Goal: Task Accomplishment & Management: Manage account settings

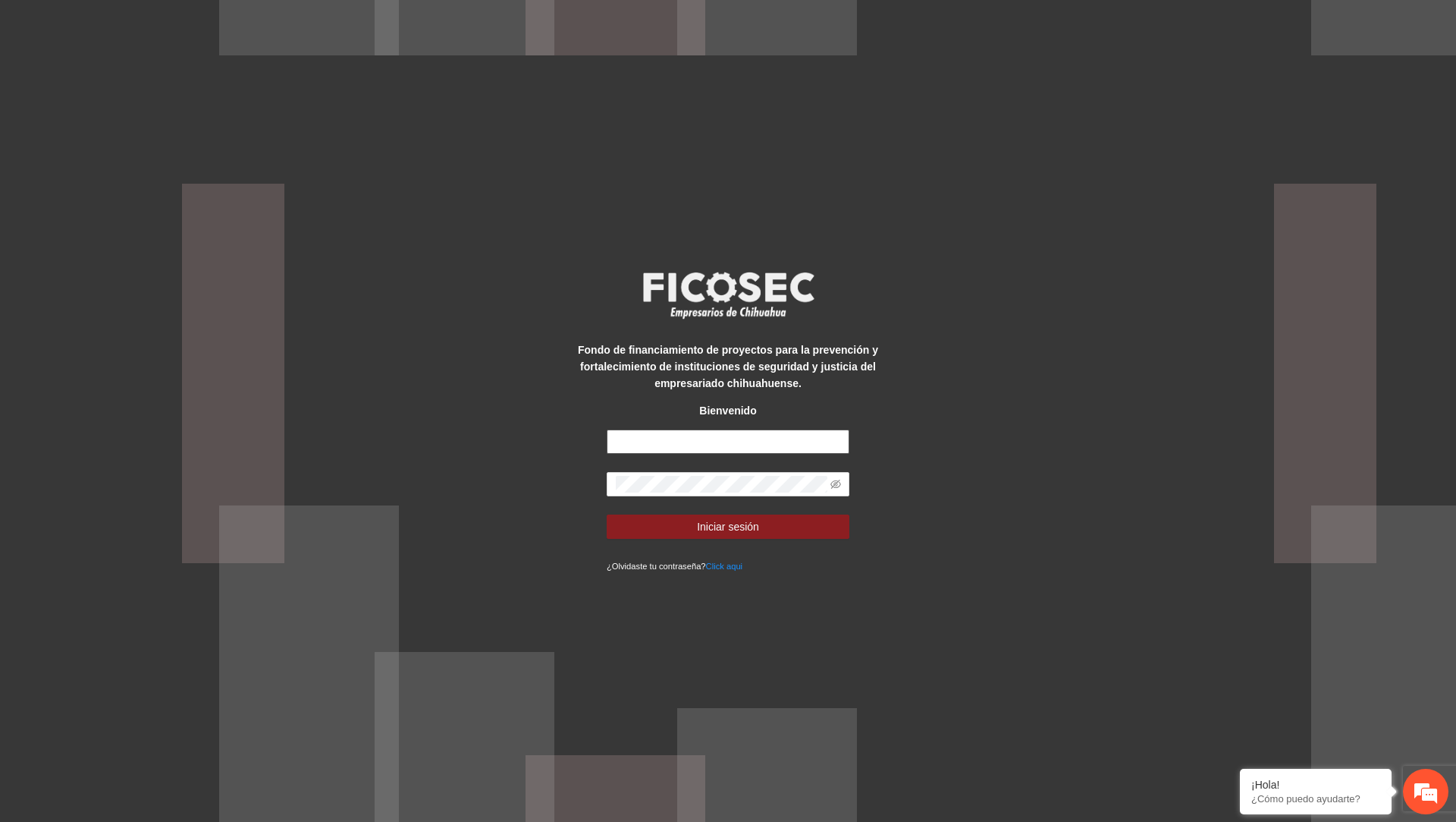
click at [733, 445] on input "text" at bounding box center [728, 442] width 243 height 24
type input "**********"
click at [607, 515] on button "Iniciar sesión" at bounding box center [728, 527] width 243 height 24
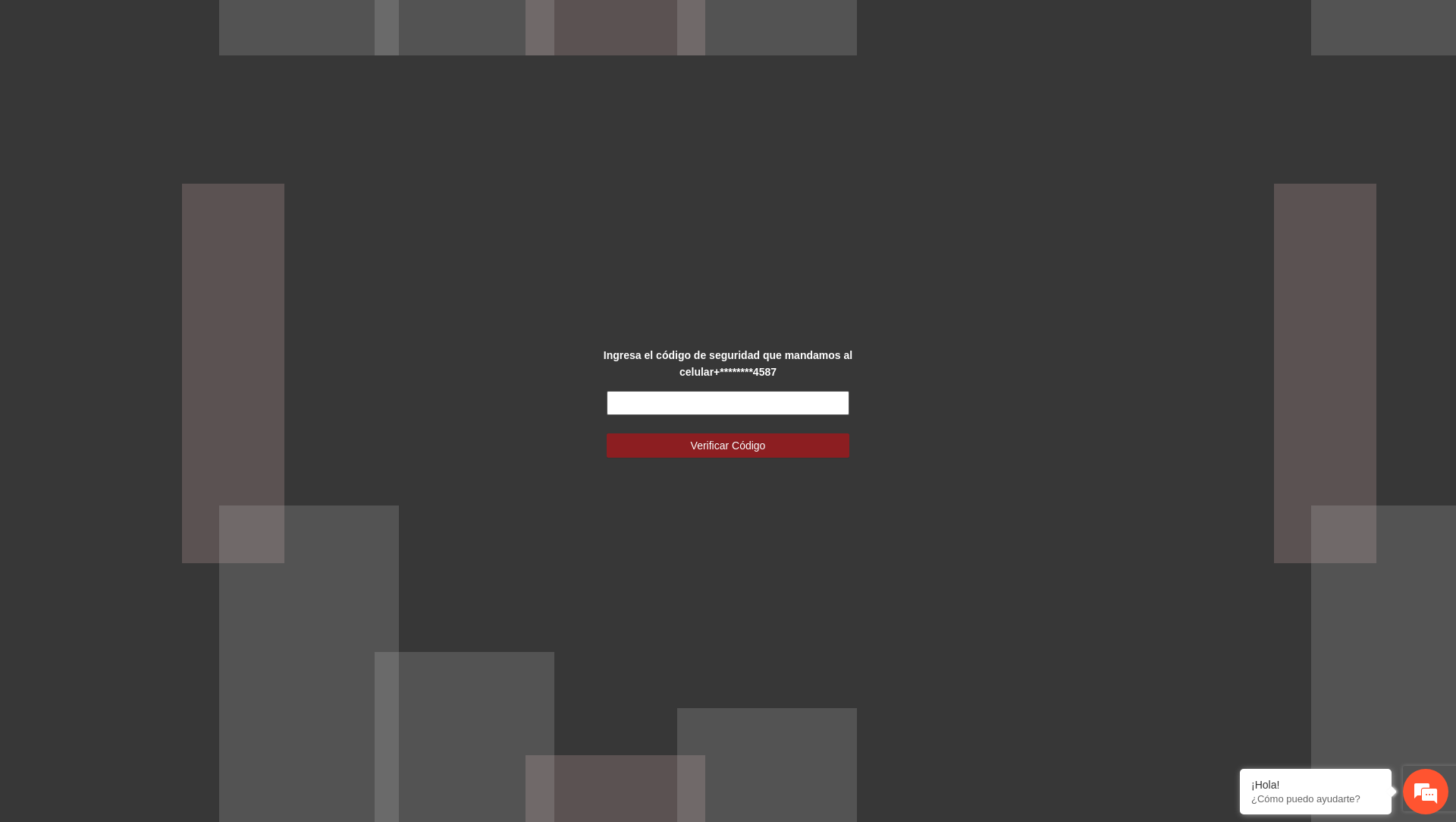
click at [677, 397] on input "text" at bounding box center [728, 403] width 243 height 24
type input "******"
click at [607, 434] on button "Verificar Código" at bounding box center [728, 446] width 243 height 24
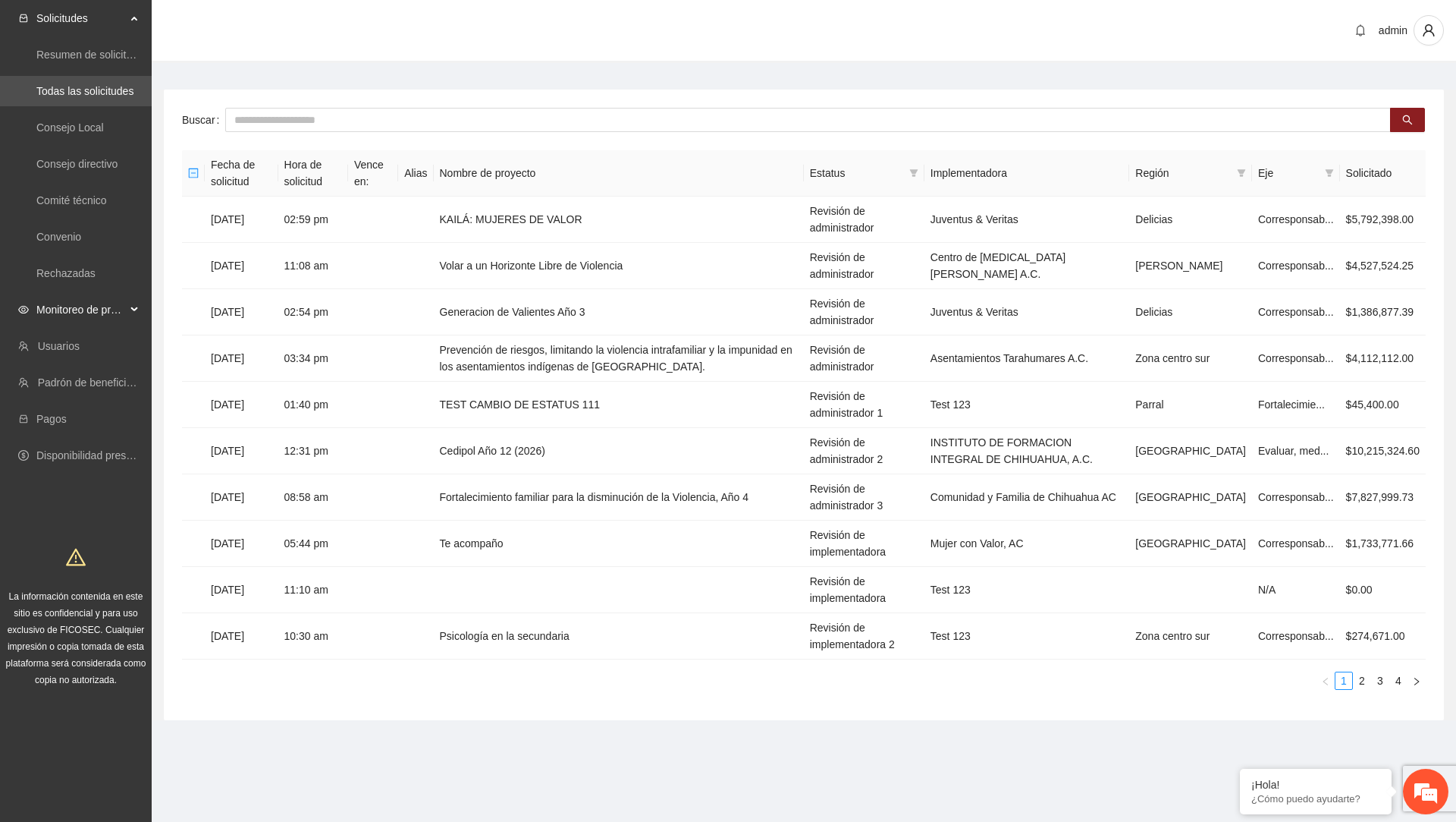
click at [115, 315] on span "Monitoreo de proyectos" at bounding box center [80, 309] width 89 height 30
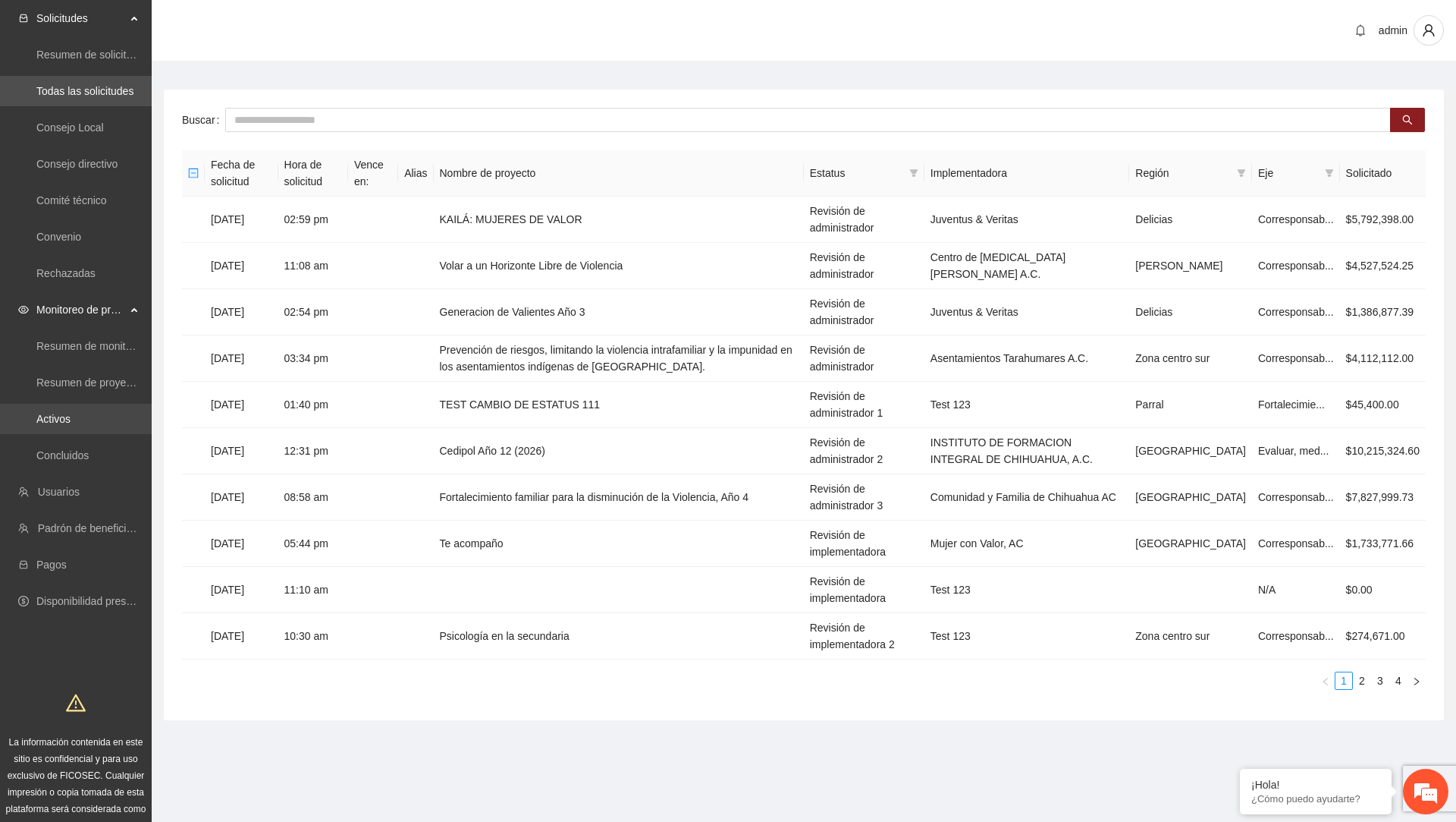
click at [70, 425] on link "Activos" at bounding box center [53, 418] width 34 height 12
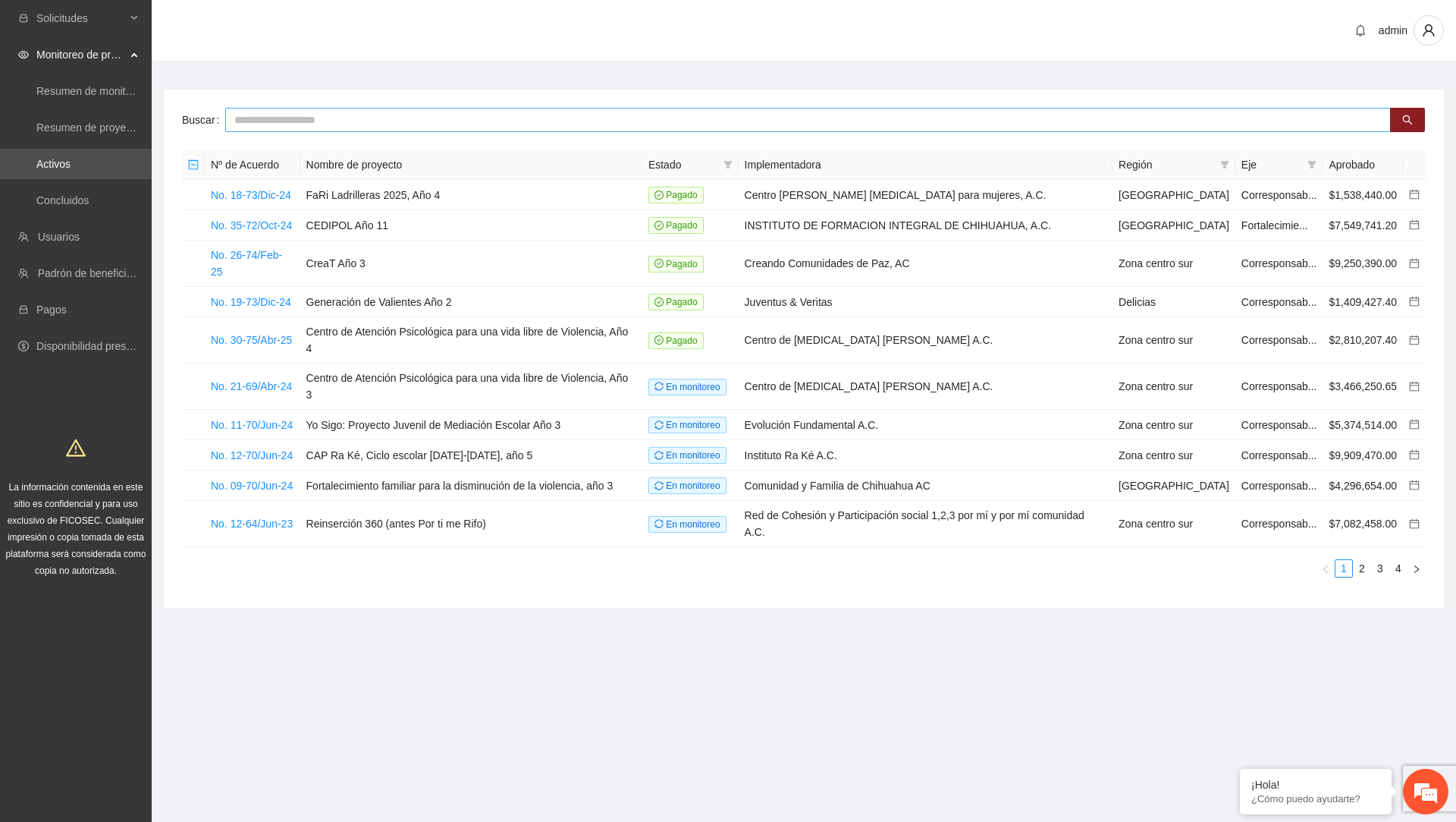
click at [544, 123] on input "text" at bounding box center [808, 120] width 1166 height 24
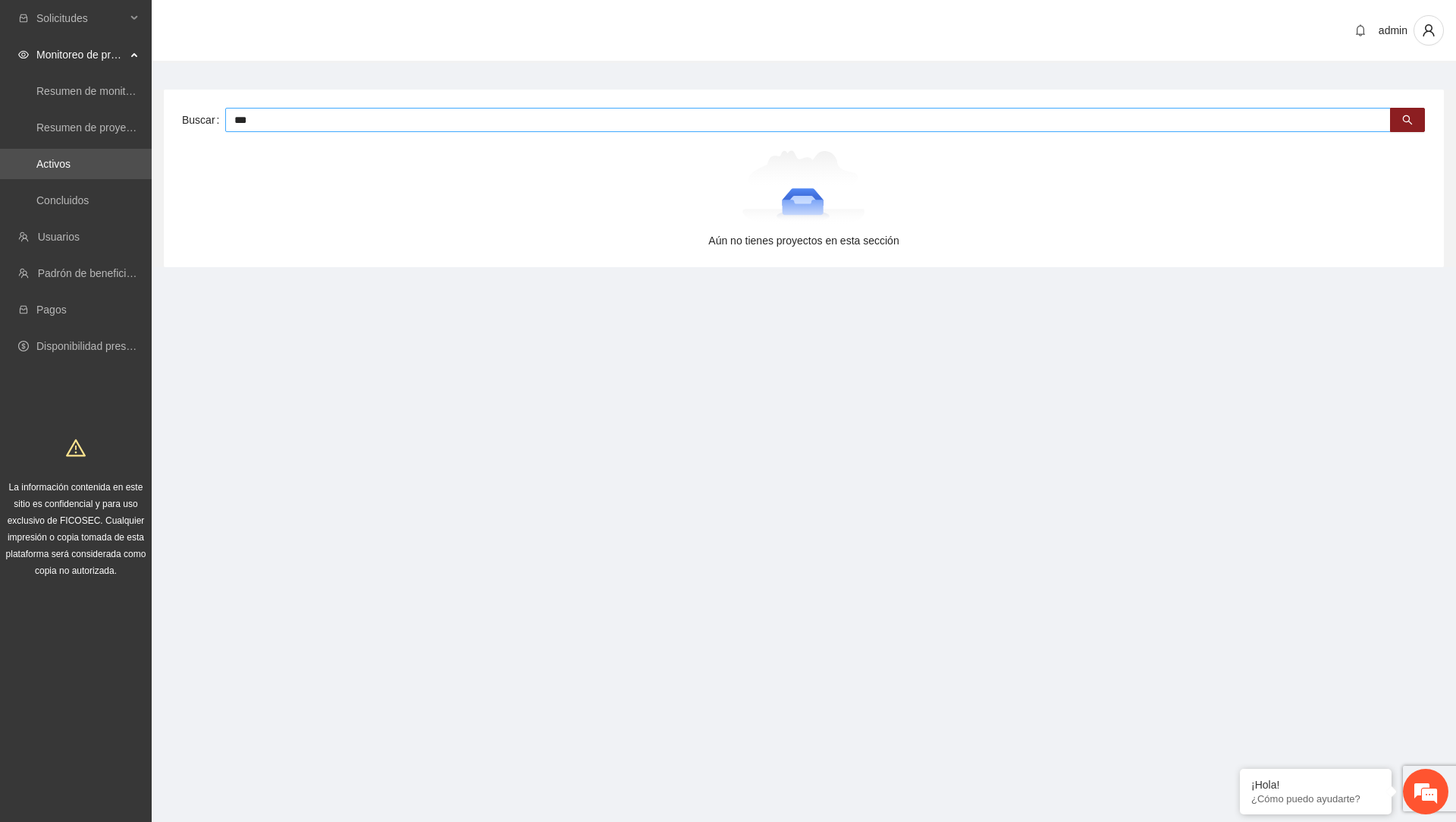
type input "***"
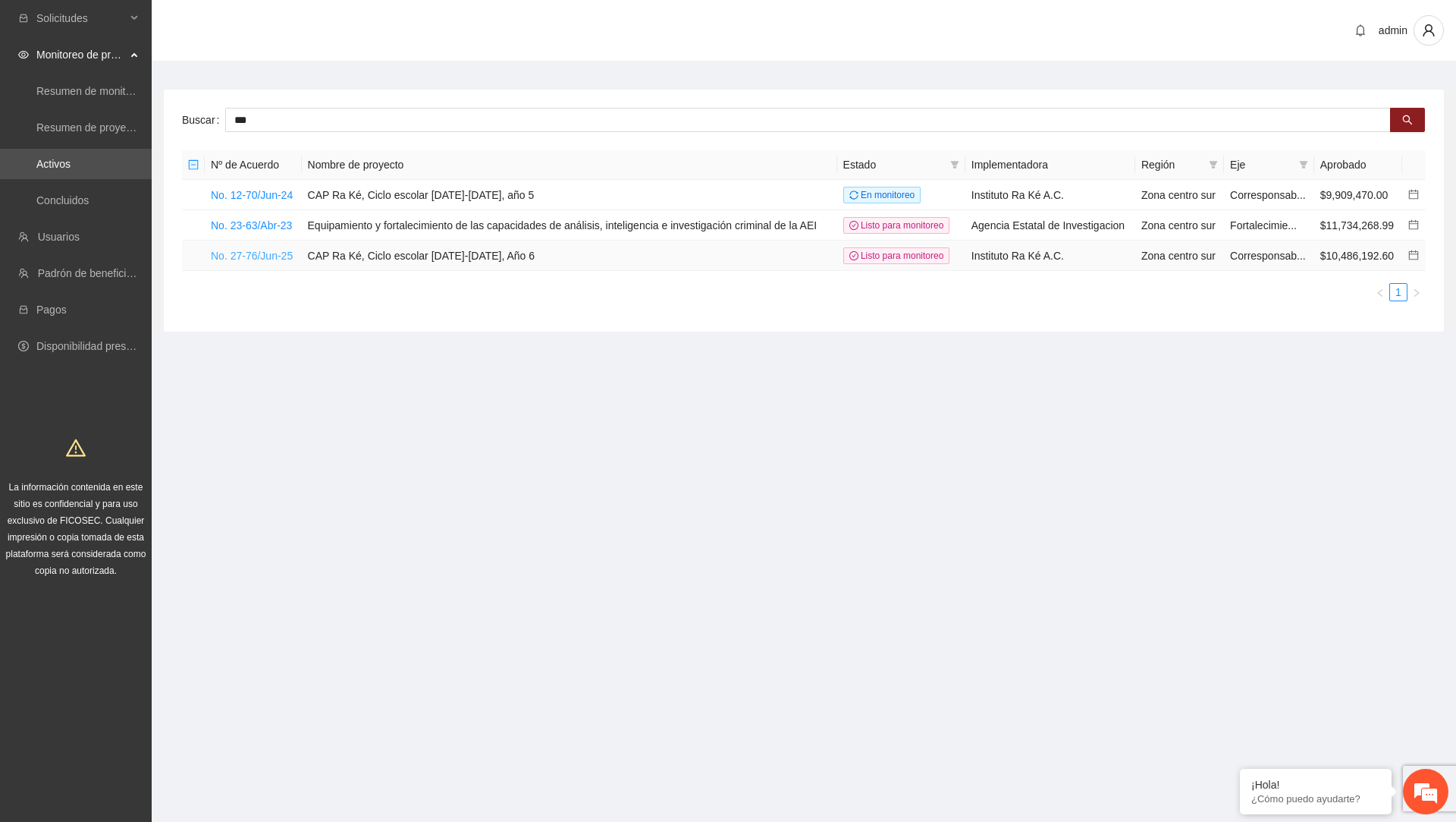
click at [240, 262] on link "No. 27-76/Jun-25" at bounding box center [252, 256] width 82 height 12
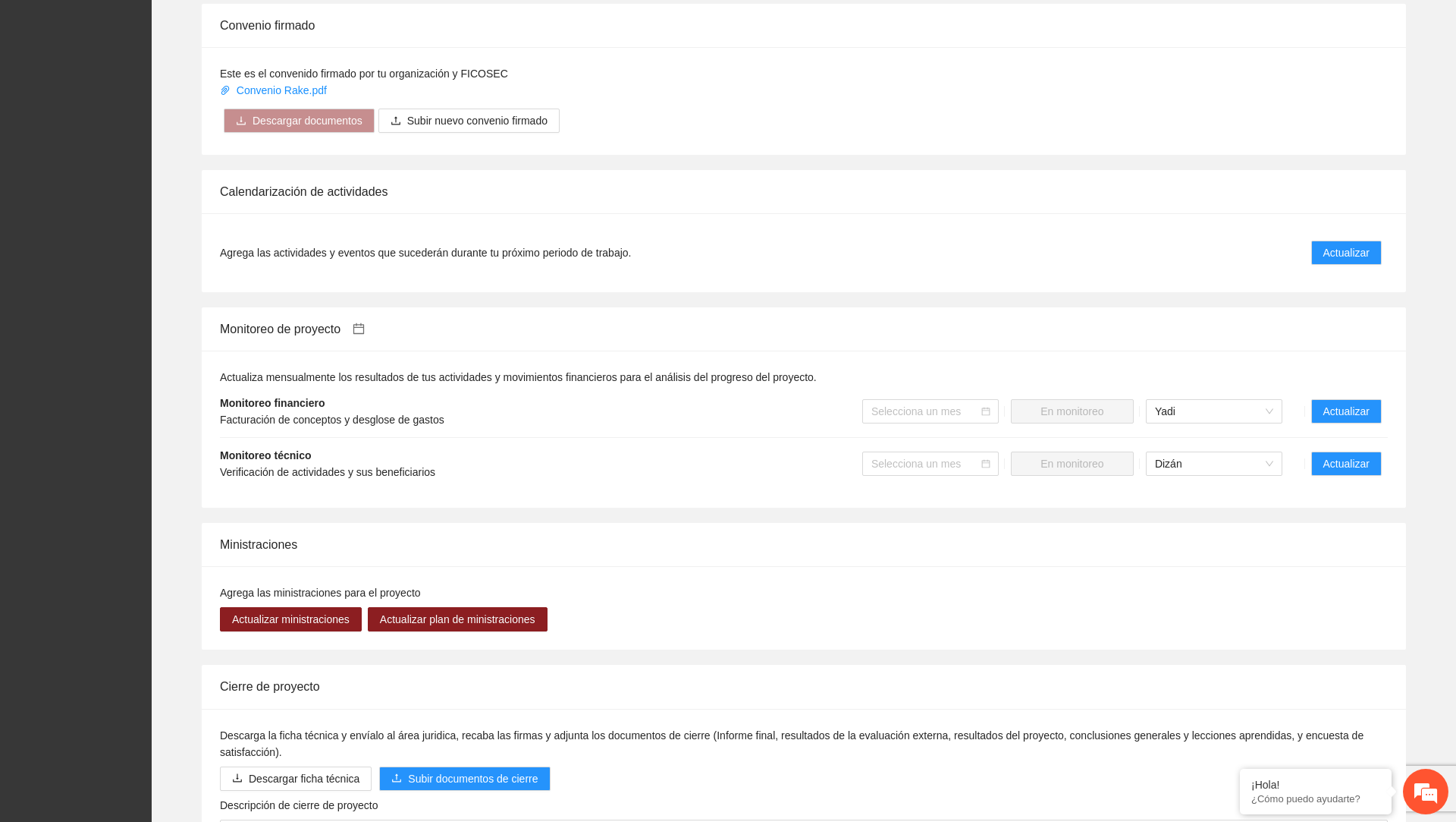
scroll to position [1392, 0]
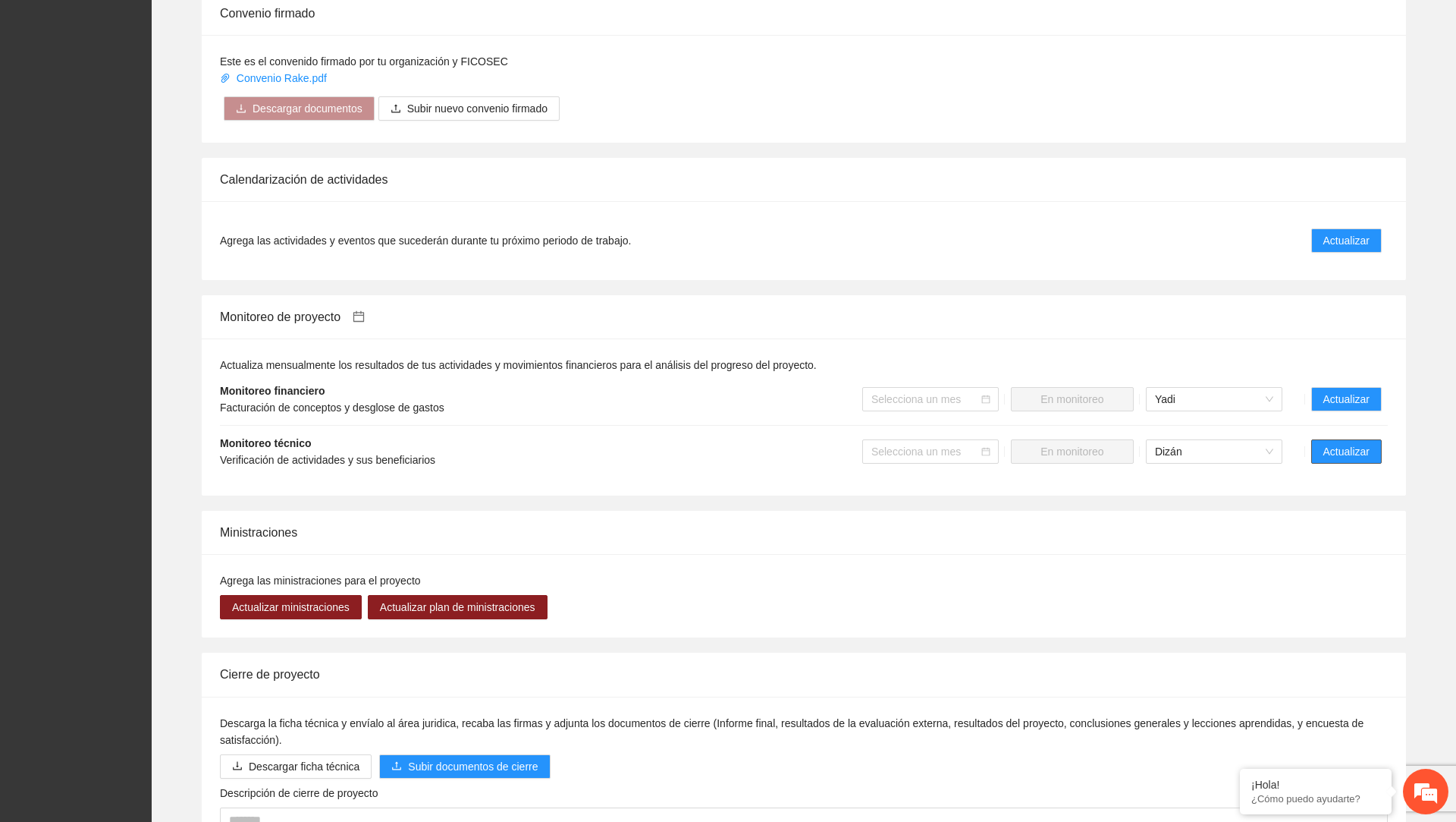
click at [1335, 443] on span "Actualizar" at bounding box center [1346, 451] width 46 height 17
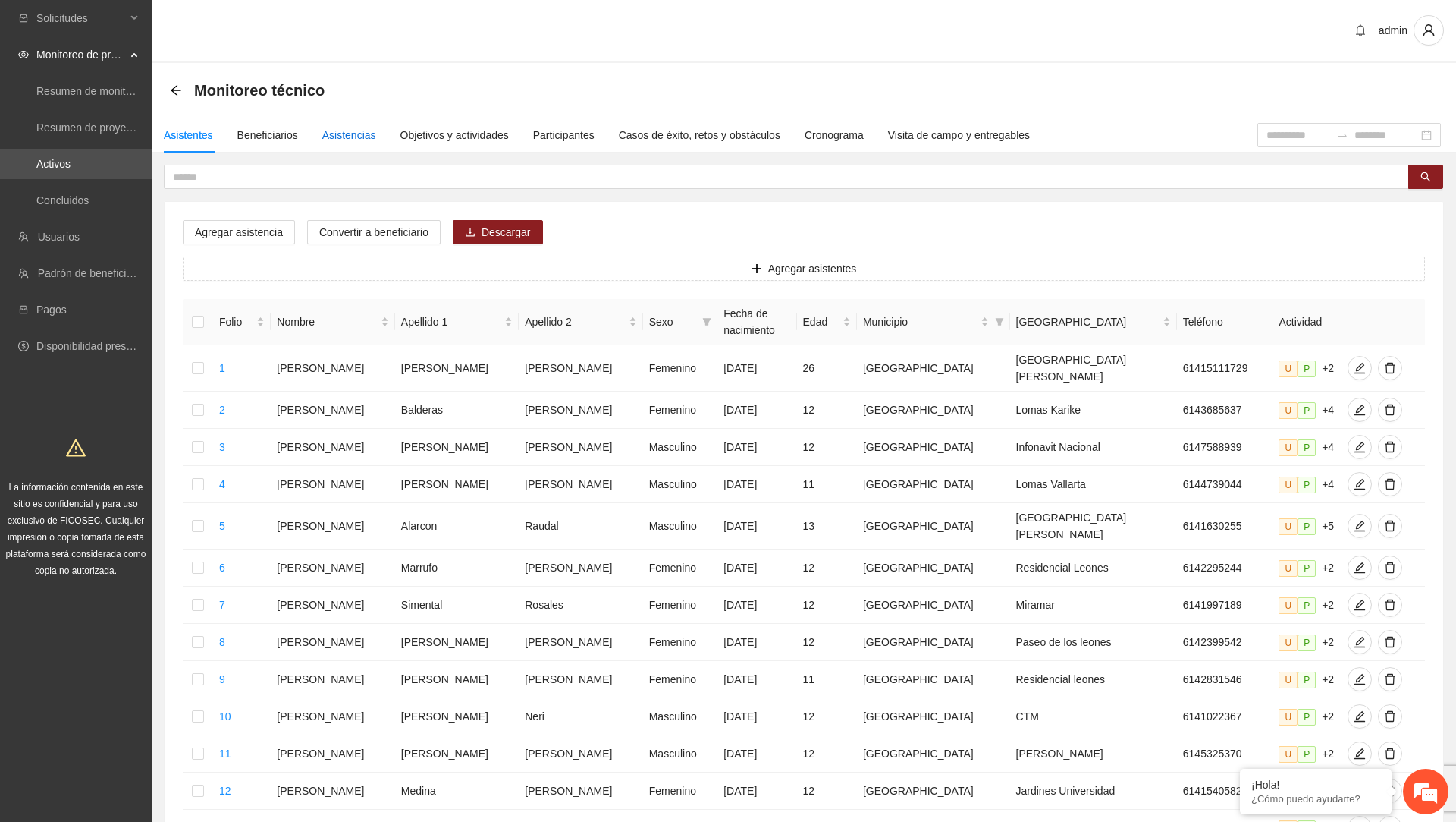
click at [362, 139] on div "Asistencias" at bounding box center [349, 135] width 53 height 17
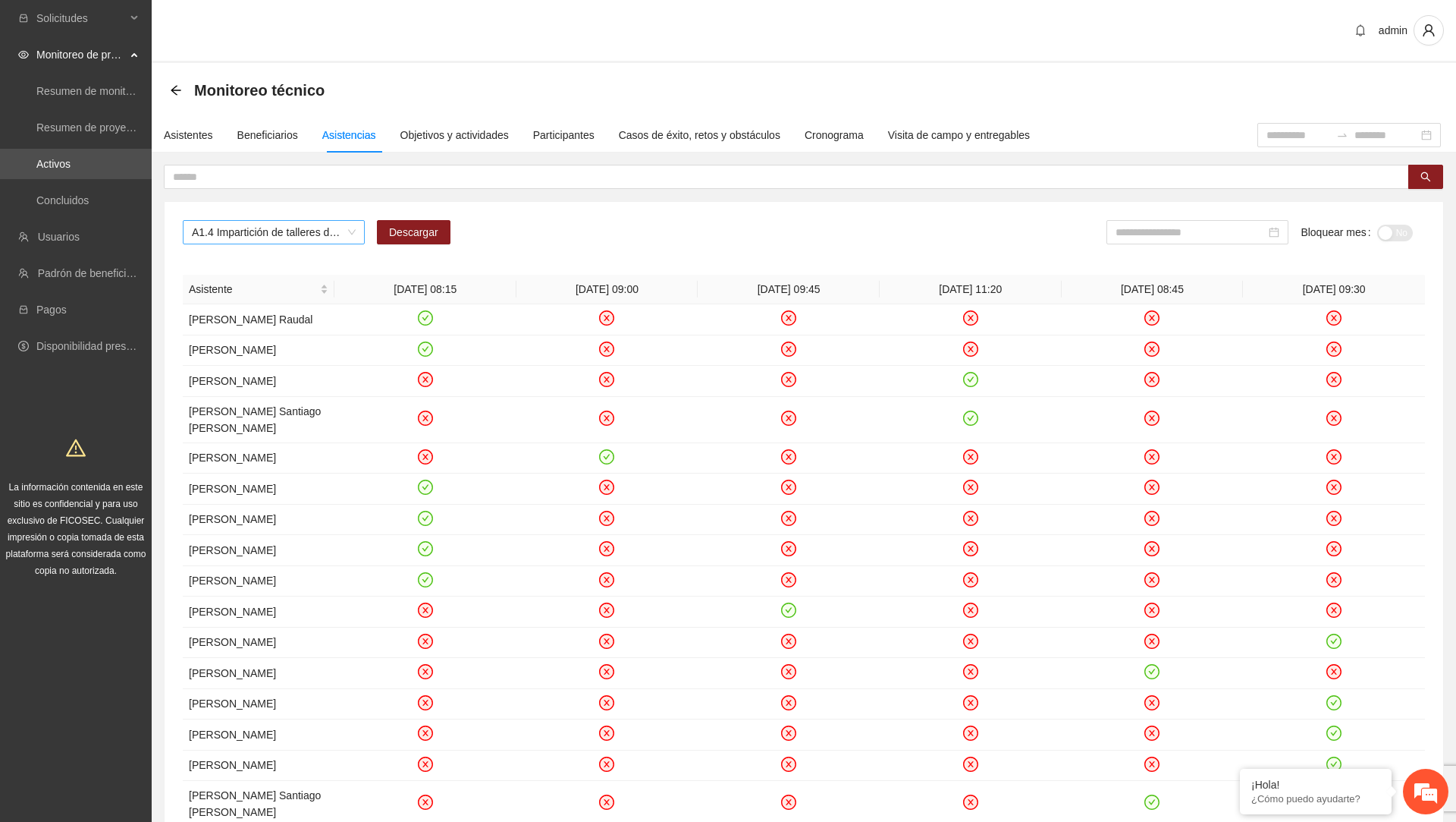
click at [305, 224] on span "A1.4 Impartición de talleres de herramientas conductuales en el entorno escolar…" at bounding box center [274, 232] width 164 height 23
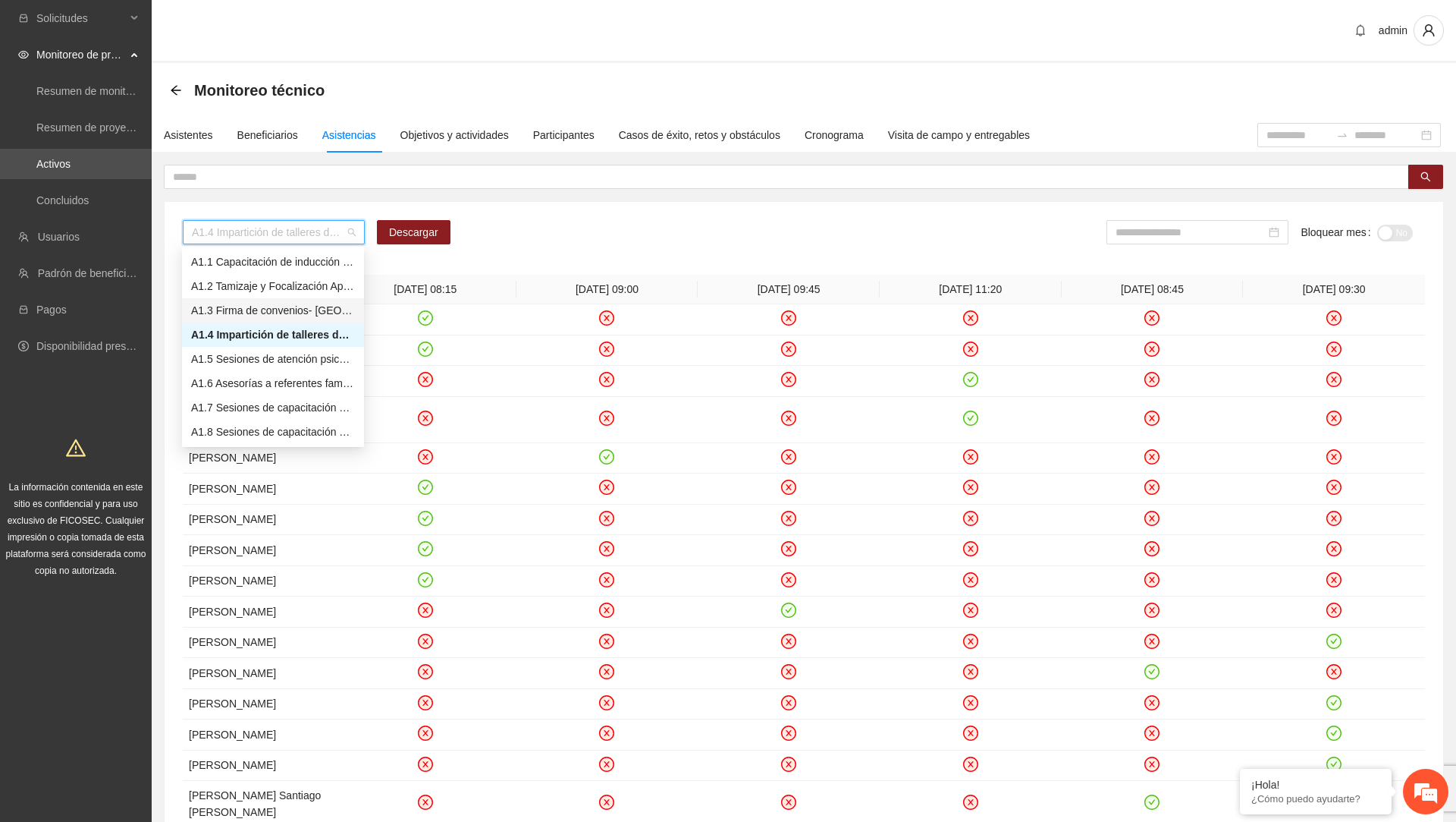
click at [263, 311] on div "A1.3 Firma de convenios- [GEOGRAPHIC_DATA]" at bounding box center [273, 310] width 164 height 17
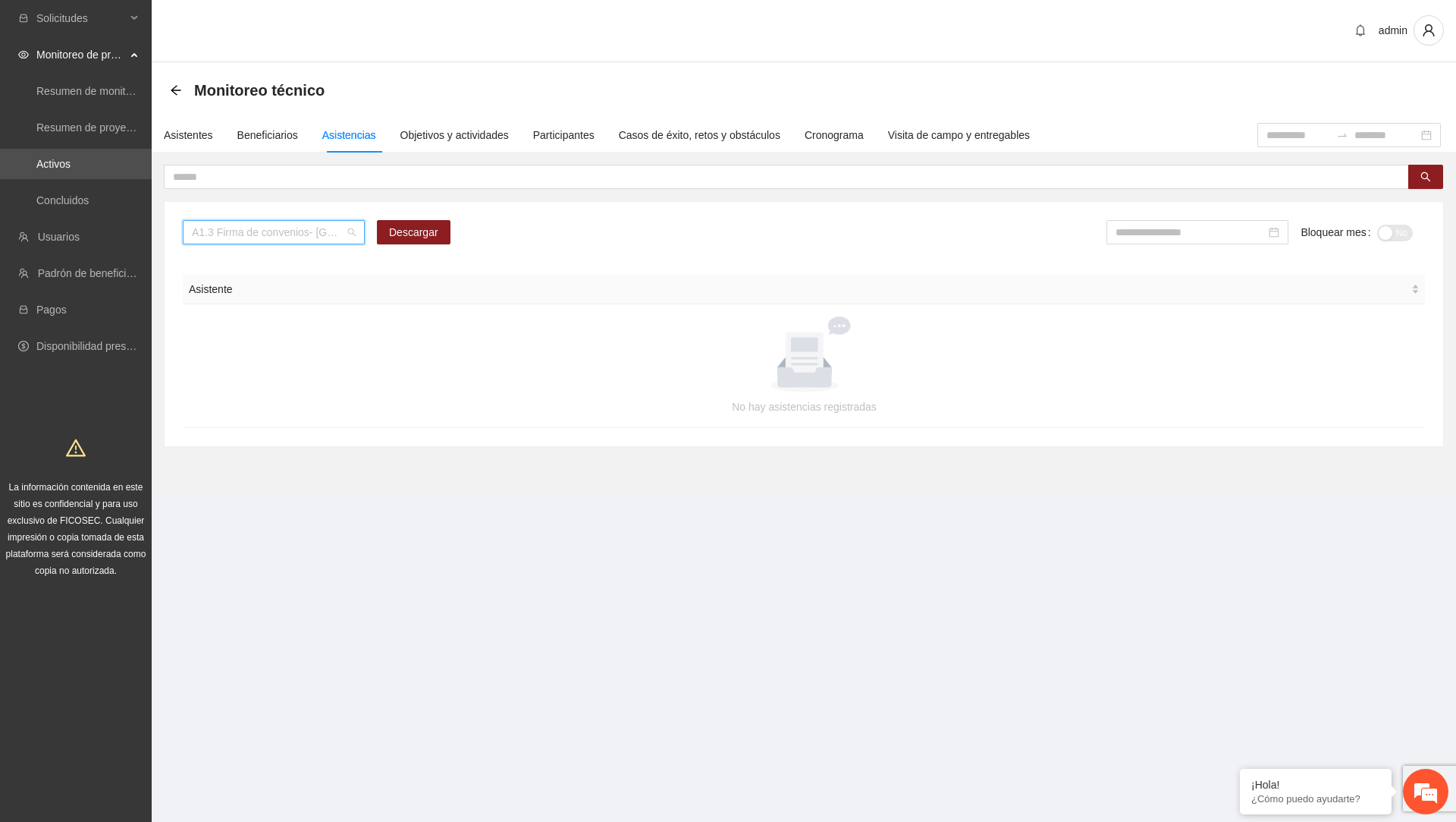
click at [293, 233] on span "A1.3 Firma de convenios- [GEOGRAPHIC_DATA]" at bounding box center [274, 232] width 164 height 23
click at [271, 223] on span "A1.3 Firma de convenios- [GEOGRAPHIC_DATA]" at bounding box center [274, 232] width 164 height 23
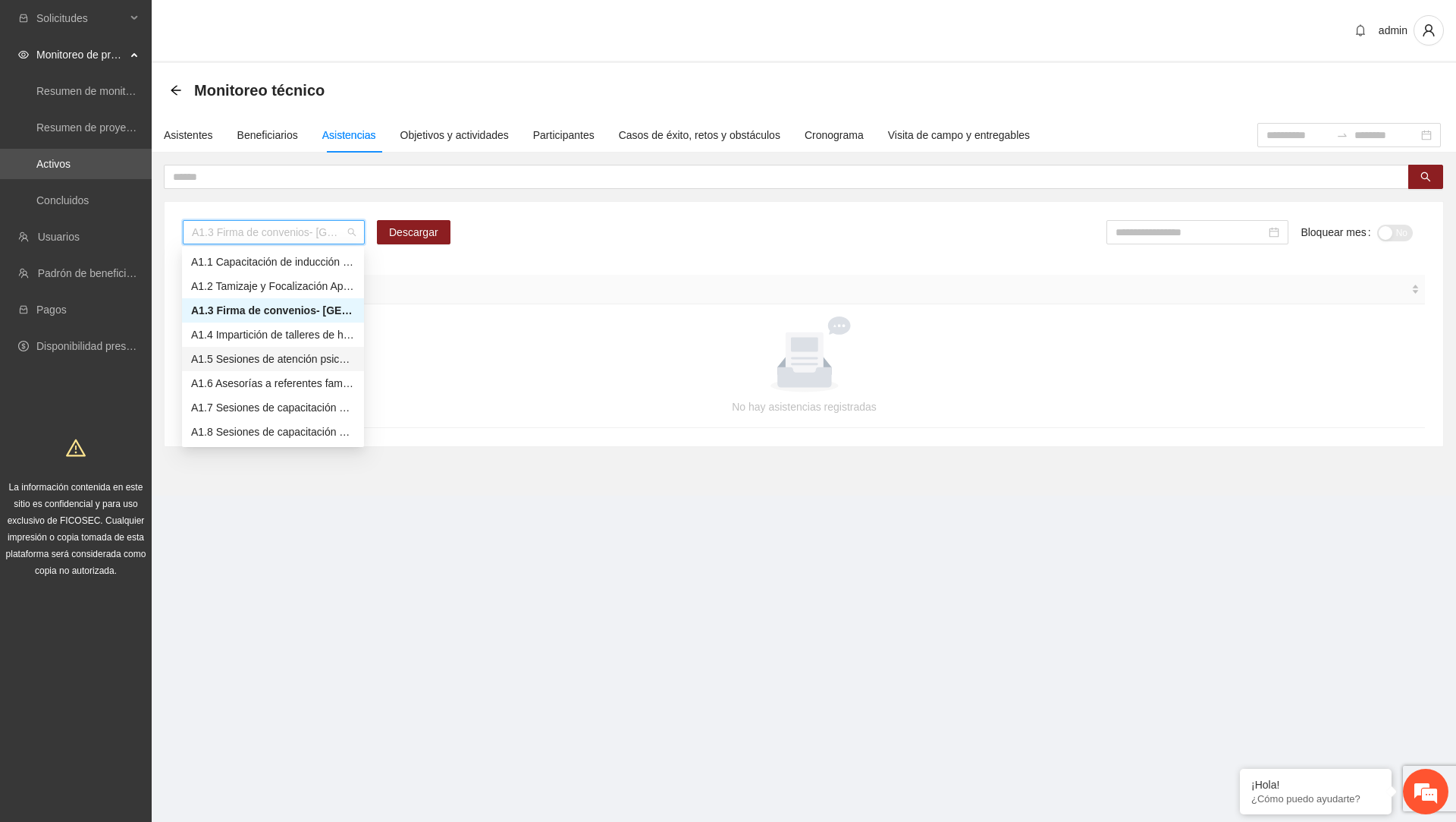
click at [280, 362] on div "A1.5 Sesiones de atención psicológica a NNA detectados con factores de riesgo -…" at bounding box center [273, 359] width 164 height 17
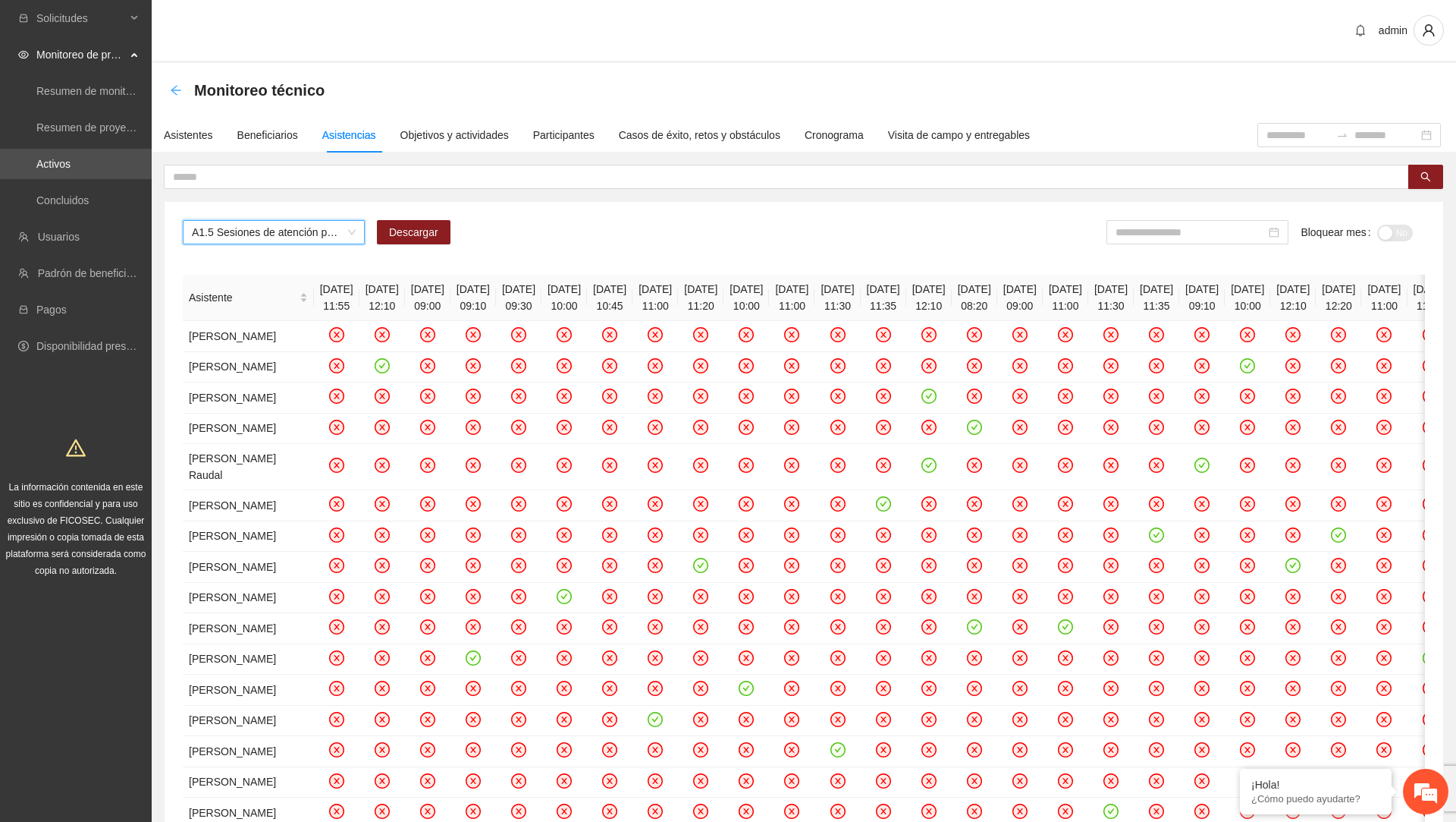
click at [175, 92] on icon "arrow-left" at bounding box center [175, 89] width 12 height 12
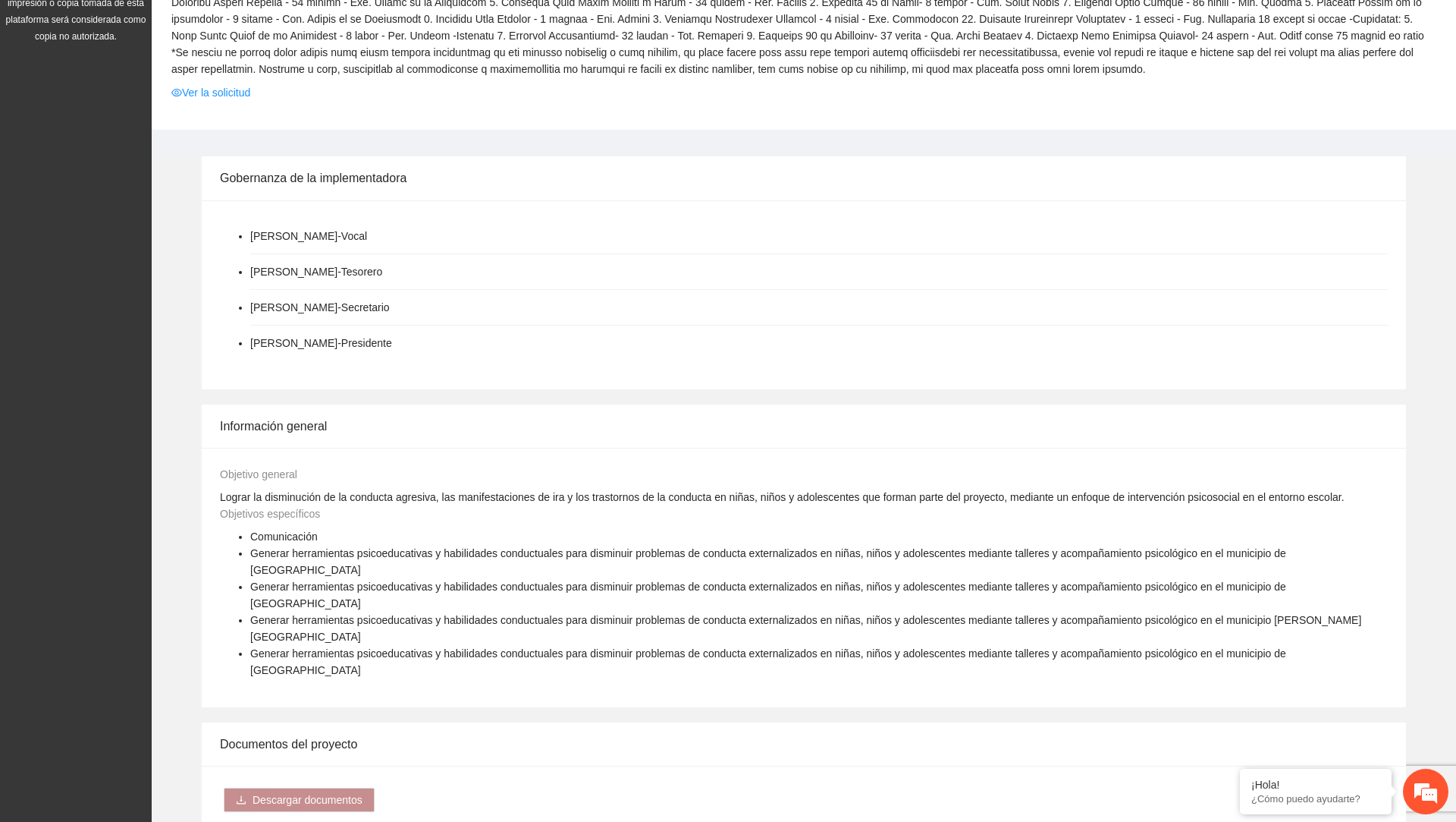
scroll to position [1191, 0]
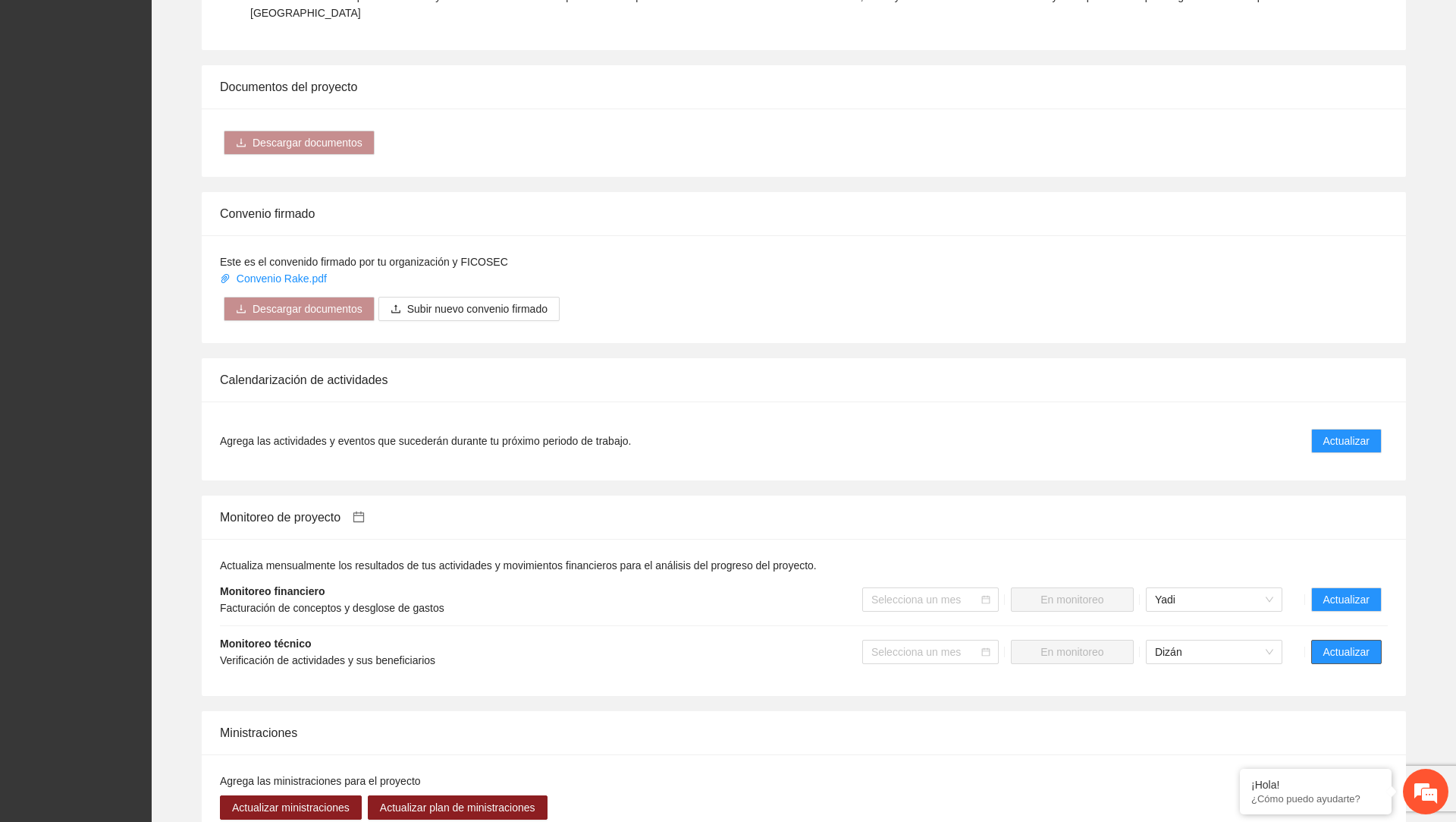
click at [1356, 644] on span "Actualizar" at bounding box center [1346, 652] width 46 height 17
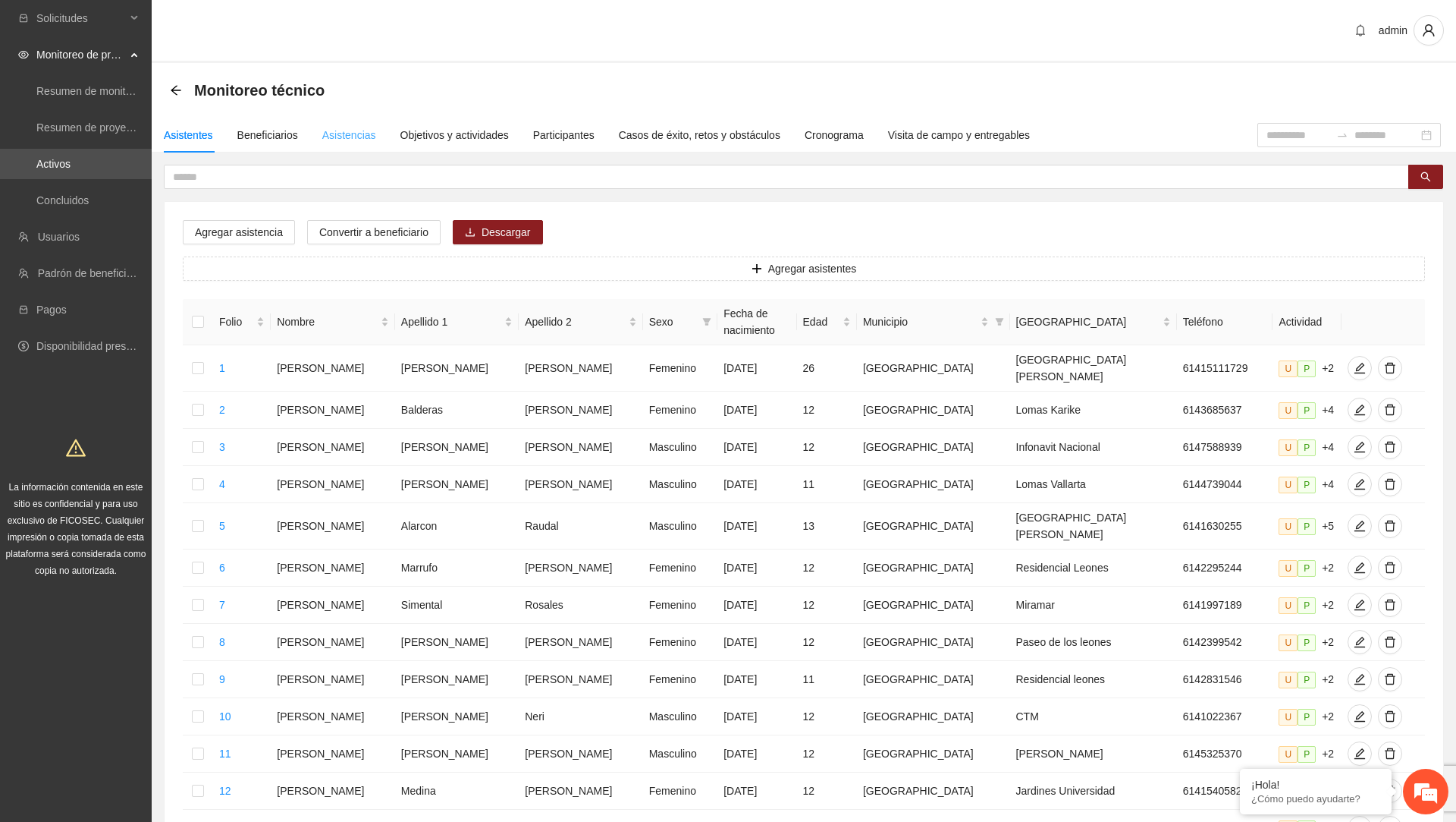
click at [361, 144] on div "Asistencias" at bounding box center [349, 135] width 53 height 35
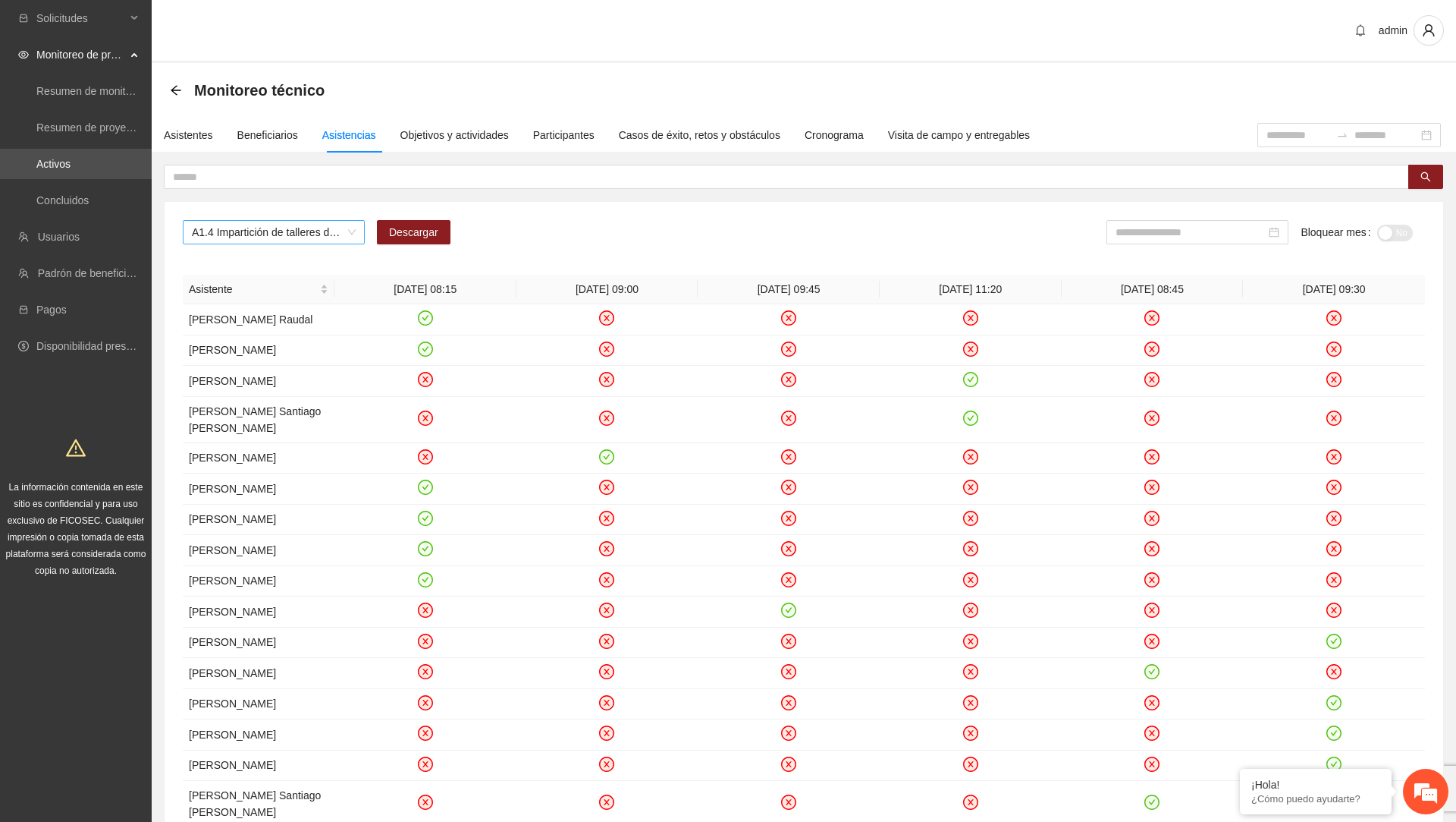
click at [326, 237] on span "A1.4 Impartición de talleres de herramientas conductuales en el entorno escolar…" at bounding box center [274, 232] width 164 height 23
click at [280, 230] on span "A1.4 Impartición de talleres de herramientas conductuales en el entorno escolar…" at bounding box center [274, 232] width 164 height 23
click at [305, 237] on span "A1.4 Impartición de talleres de herramientas conductuales en el entorno escolar…" at bounding box center [274, 232] width 164 height 23
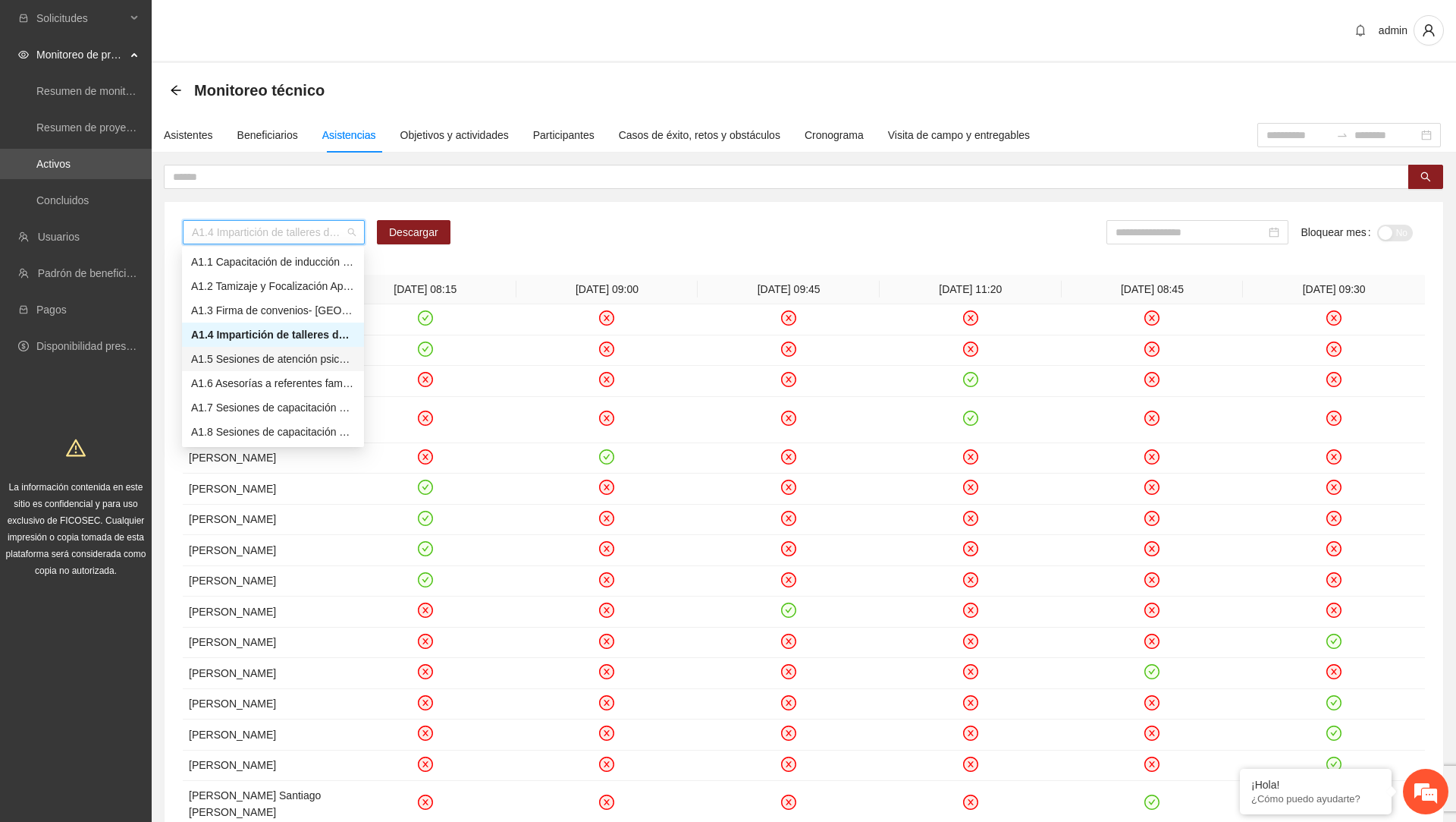
click at [260, 357] on div "A1.5 Sesiones de atención psicológica a NNA detectados con factores de riesgo -…" at bounding box center [273, 359] width 164 height 17
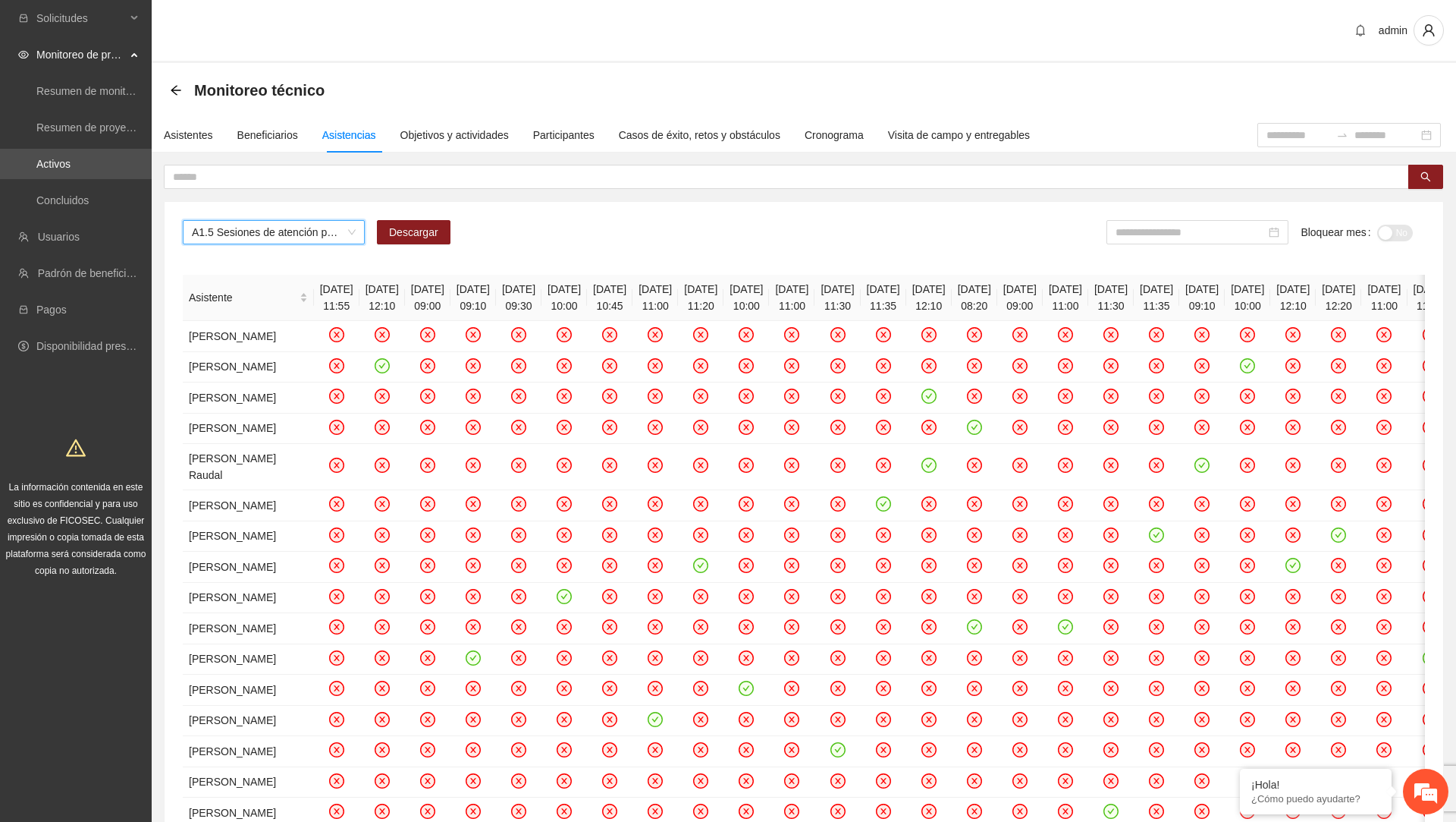
click at [1205, 216] on div "A1.5 Sesiones de atención psicológica a NNA detectados con factores de riesgo -…" at bounding box center [803, 614] width 1279 height 826
click at [1180, 224] on input at bounding box center [1190, 232] width 150 height 17
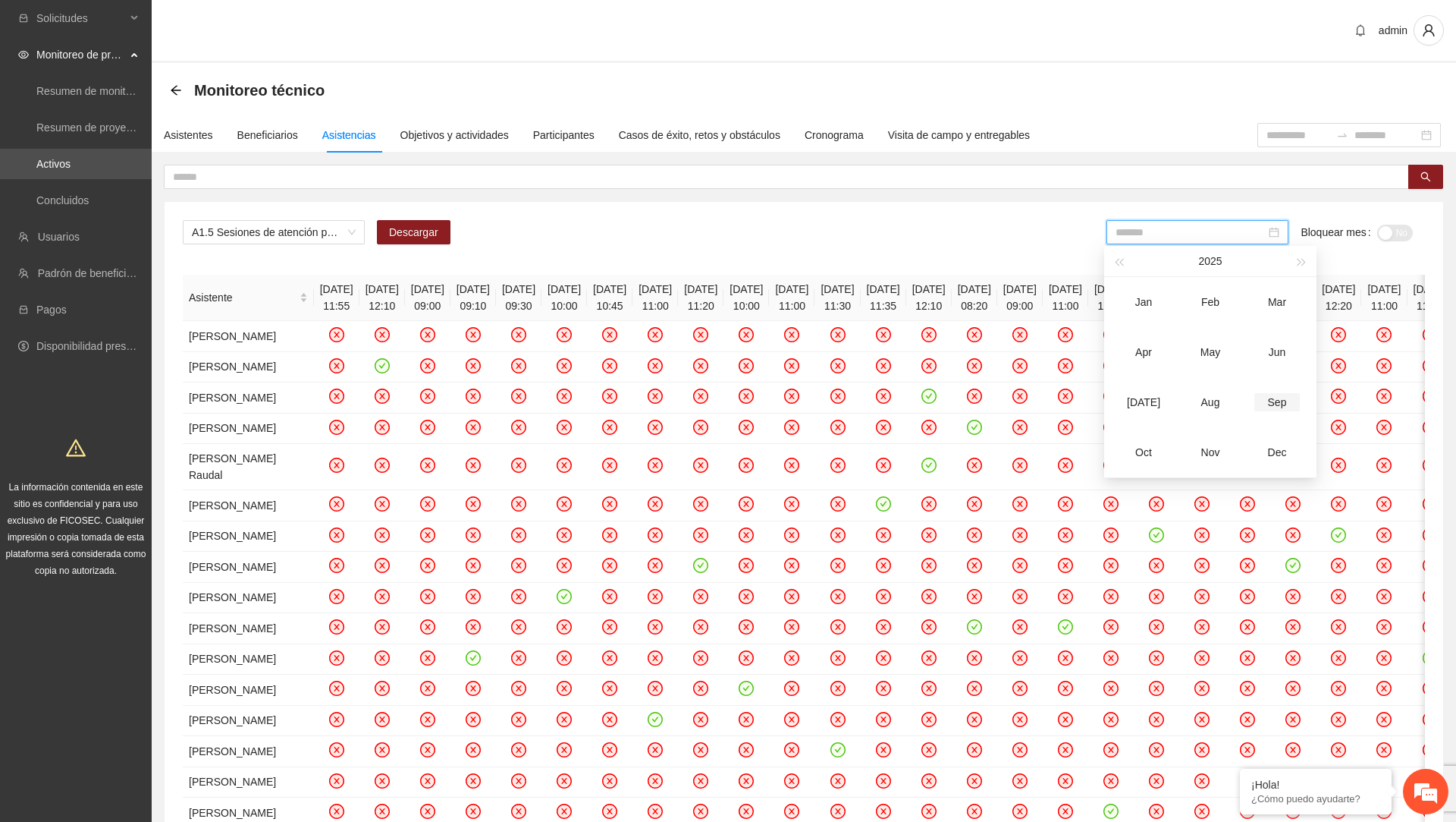
click at [1261, 406] on div "Sep" at bounding box center [1276, 402] width 45 height 18
type input "*******"
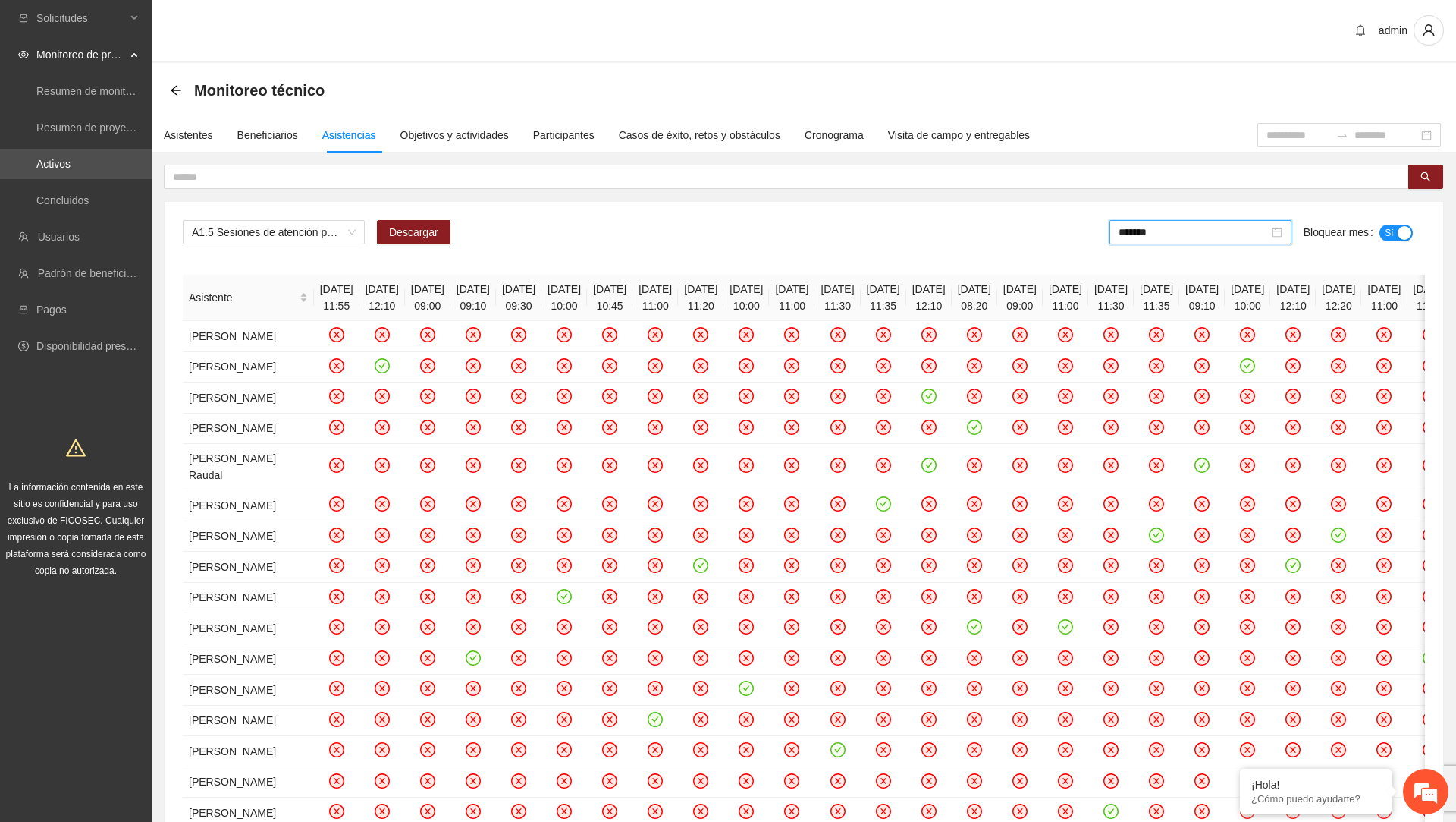
click at [870, 245] on div "A1.5 Sesiones de atención psicológica a NNA detectados con factores de riesgo -…" at bounding box center [803, 238] width 1242 height 36
click at [433, 254] on div "A1.5 Sesiones de atención psicológica a NNA detectados con factores de riesgo -…" at bounding box center [803, 238] width 1242 height 36
click at [428, 237] on span "Descargar" at bounding box center [413, 232] width 49 height 17
click at [750, 261] on div "A1.5 Sesiones de atención psicológica a NNA detectados con factores de riesgo -…" at bounding box center [803, 614] width 1279 height 826
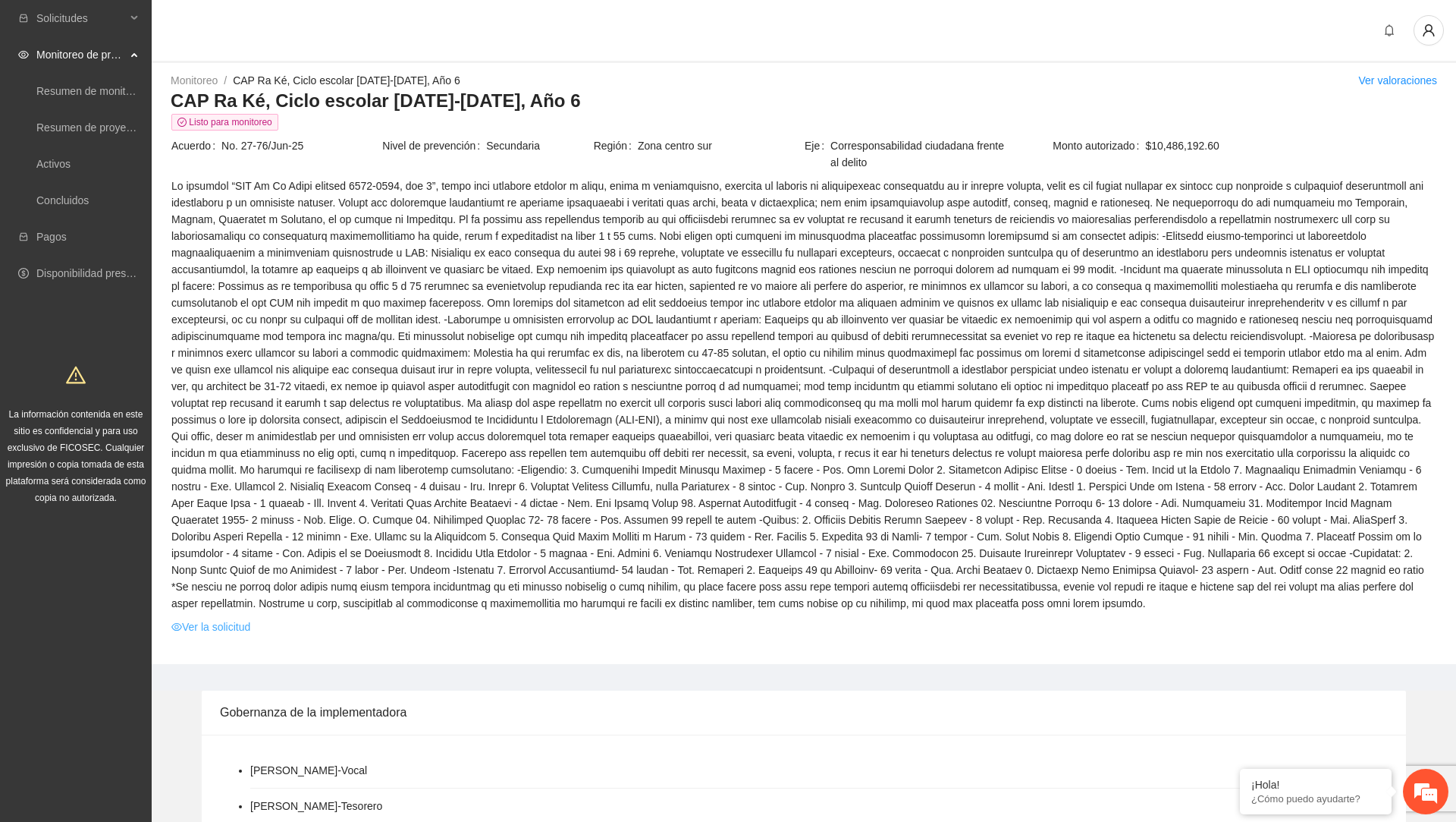
click at [217, 635] on link "Ver la solicitud" at bounding box center [211, 626] width 79 height 17
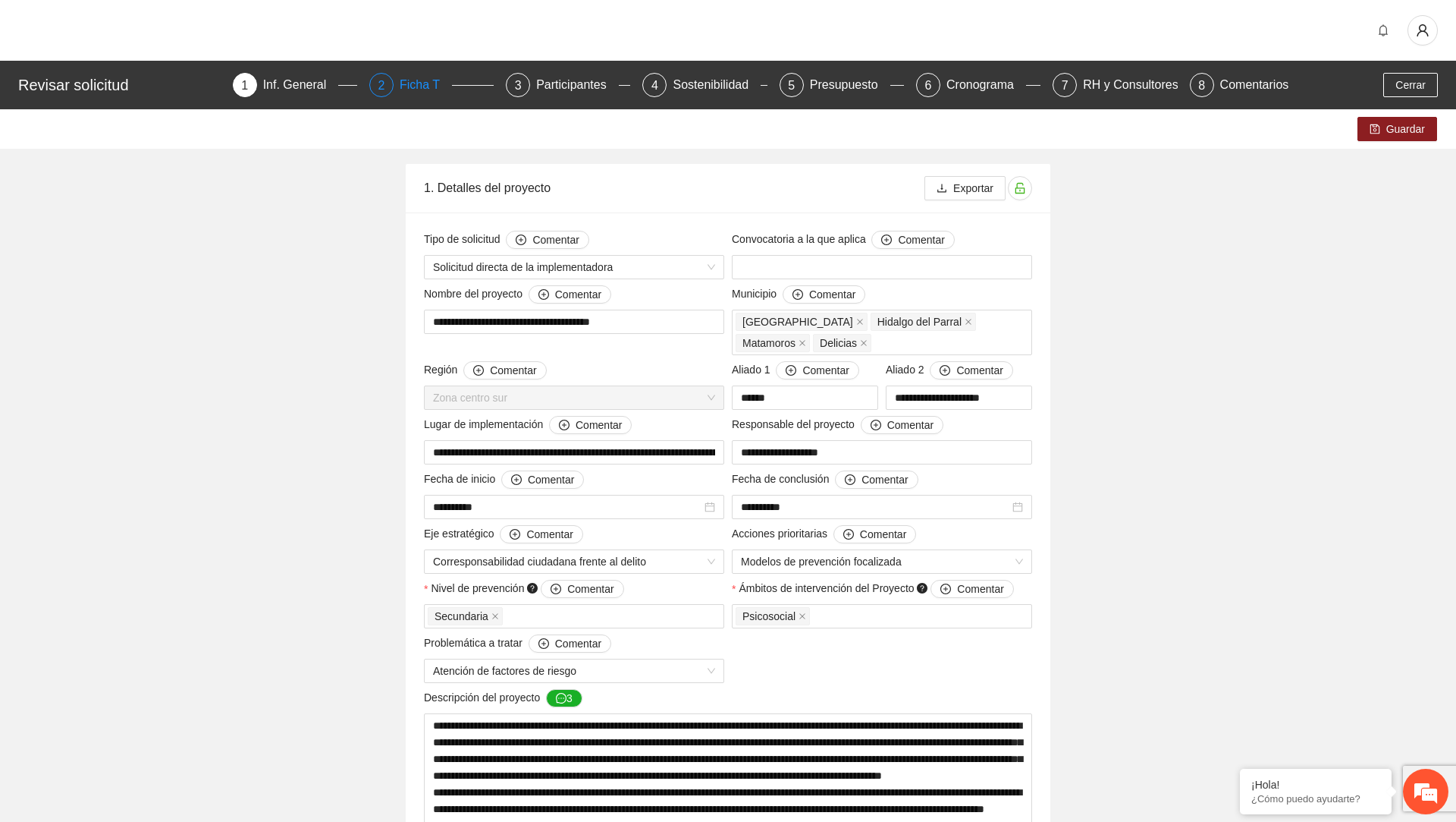
click at [438, 77] on div "Ficha T" at bounding box center [425, 85] width 53 height 24
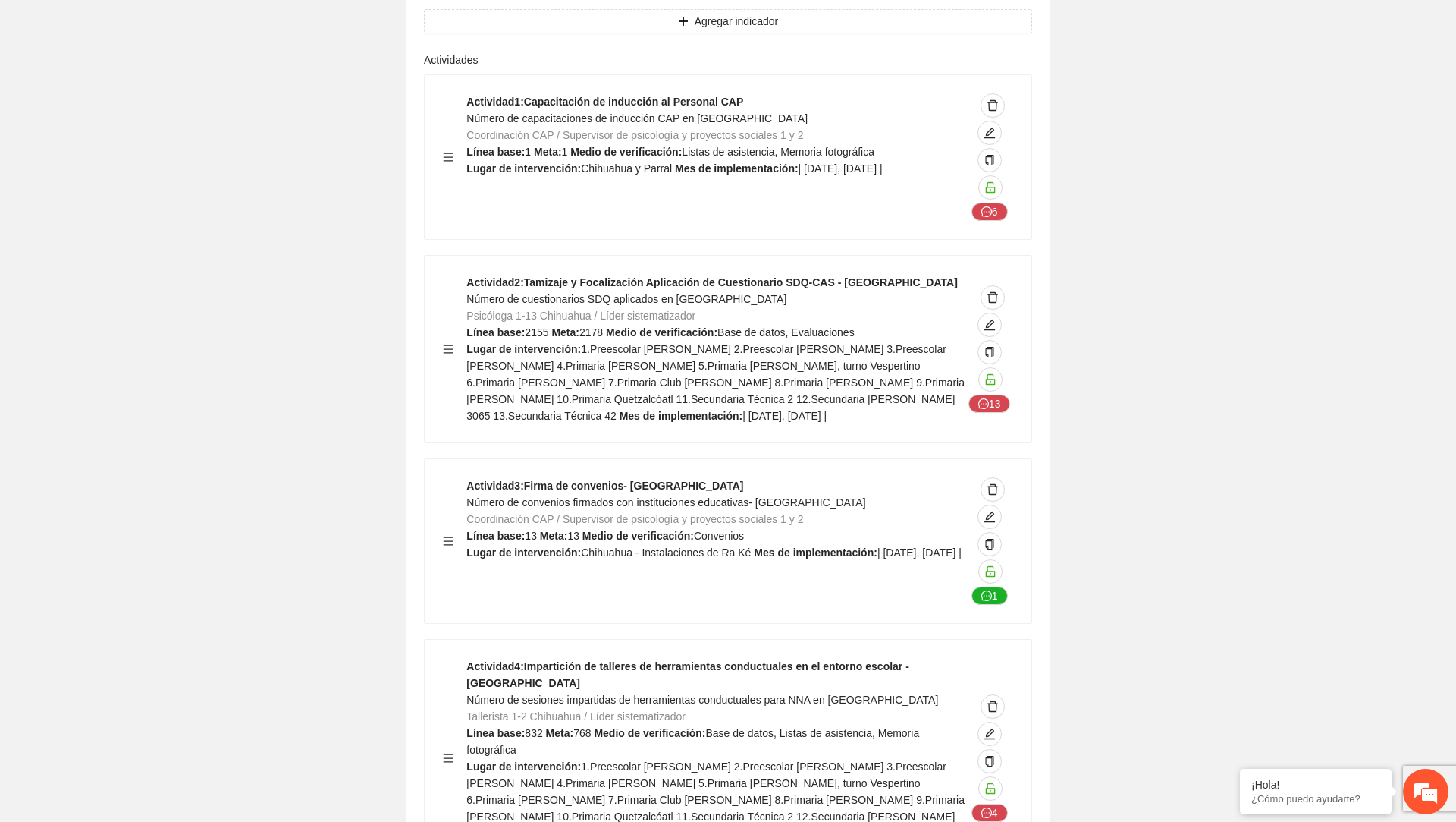
scroll to position [6423, 0]
